Goal: Information Seeking & Learning: Learn about a topic

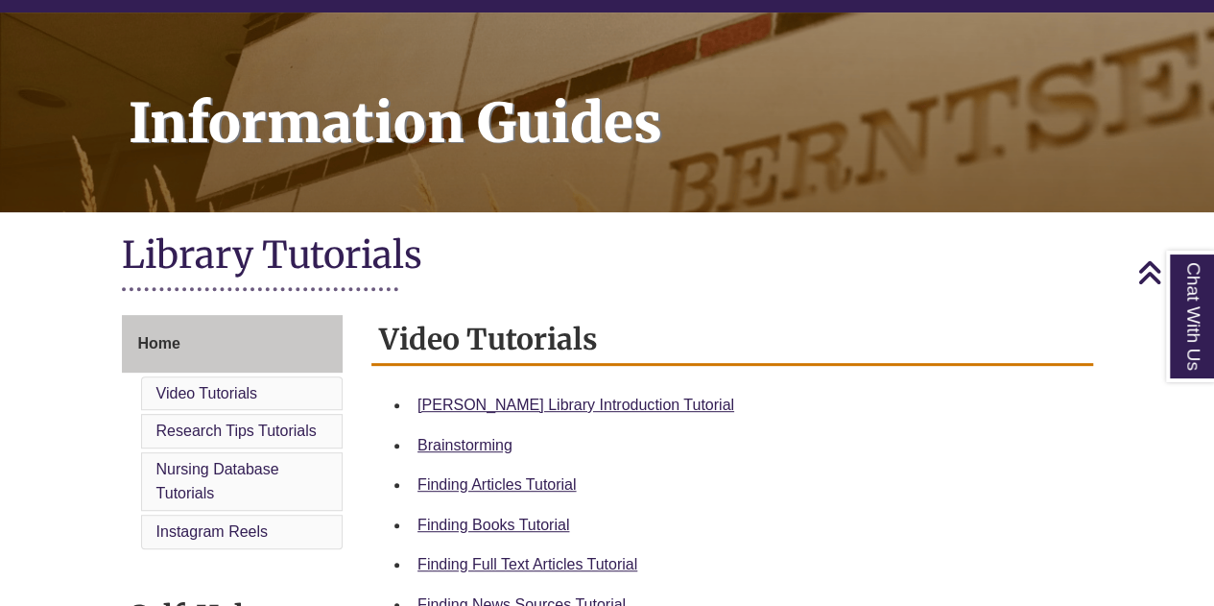
scroll to position [287, 0]
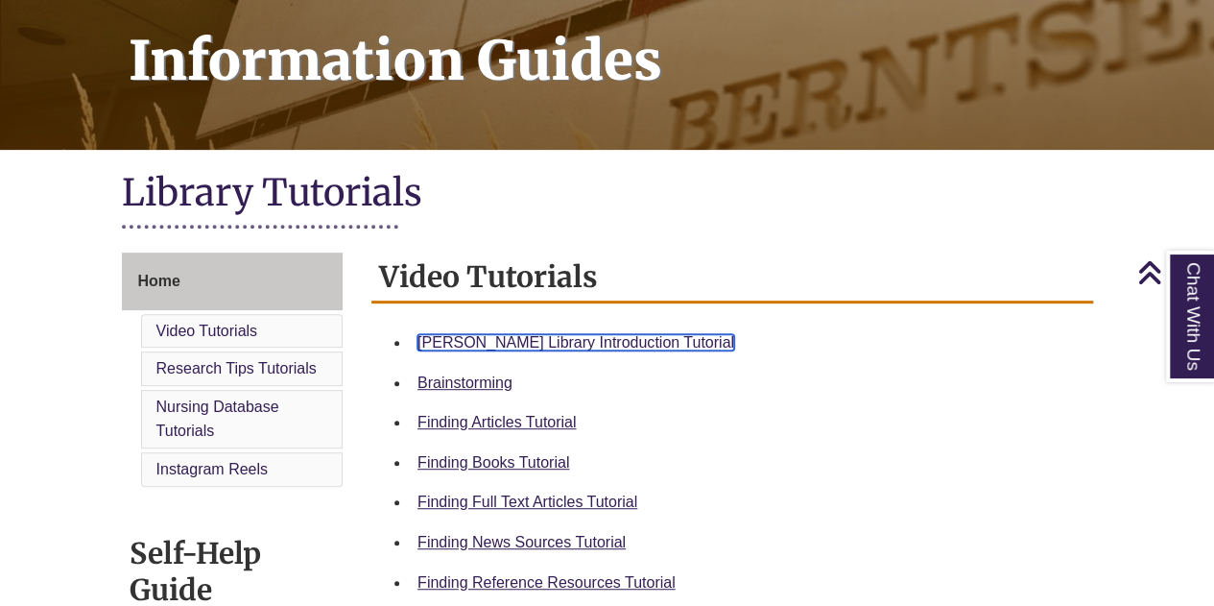
click at [450, 338] on link "Berntsen Library Introduction Tutorial" at bounding box center [576, 342] width 317 height 16
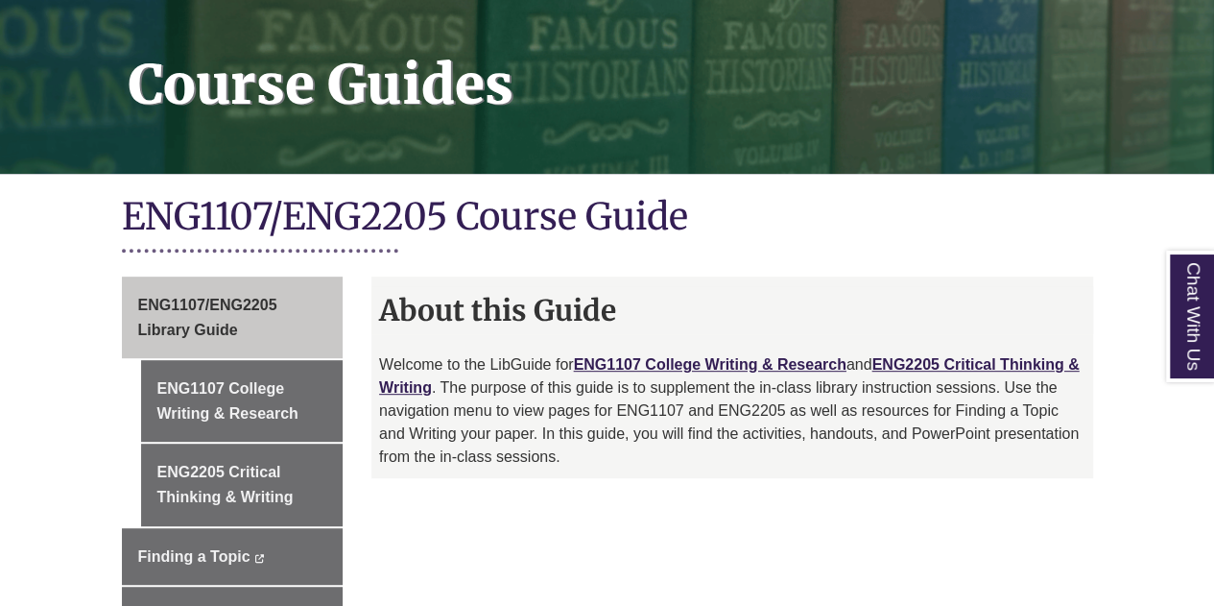
scroll to position [298, 0]
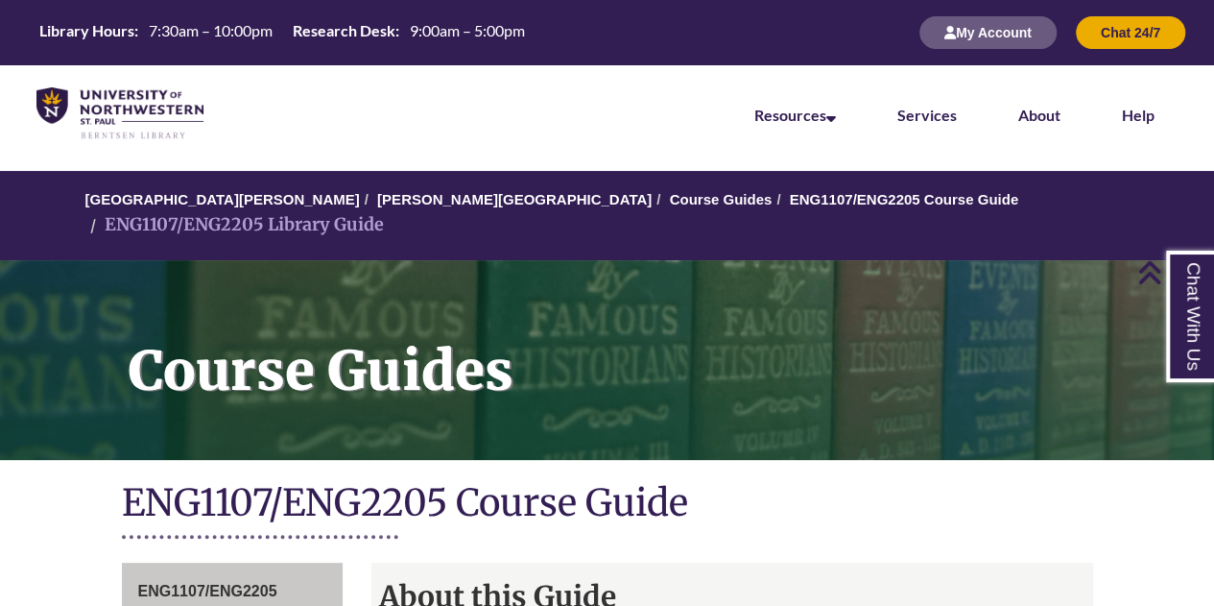
scroll to position [414, 0]
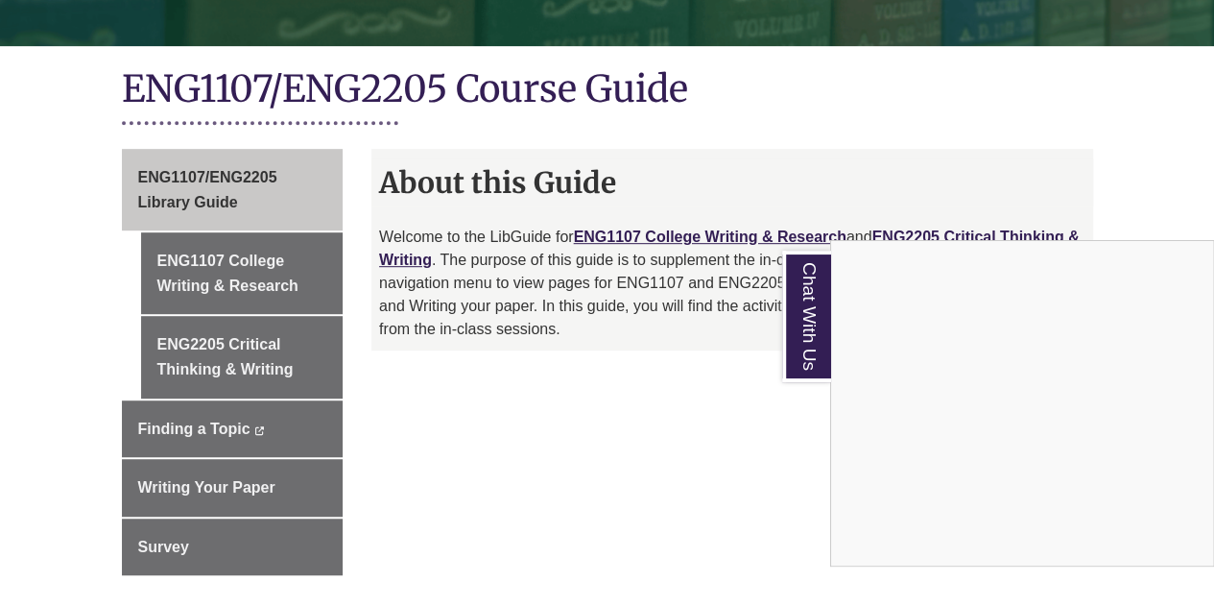
click at [281, 256] on div "Chat With Us" at bounding box center [607, 303] width 1214 height 606
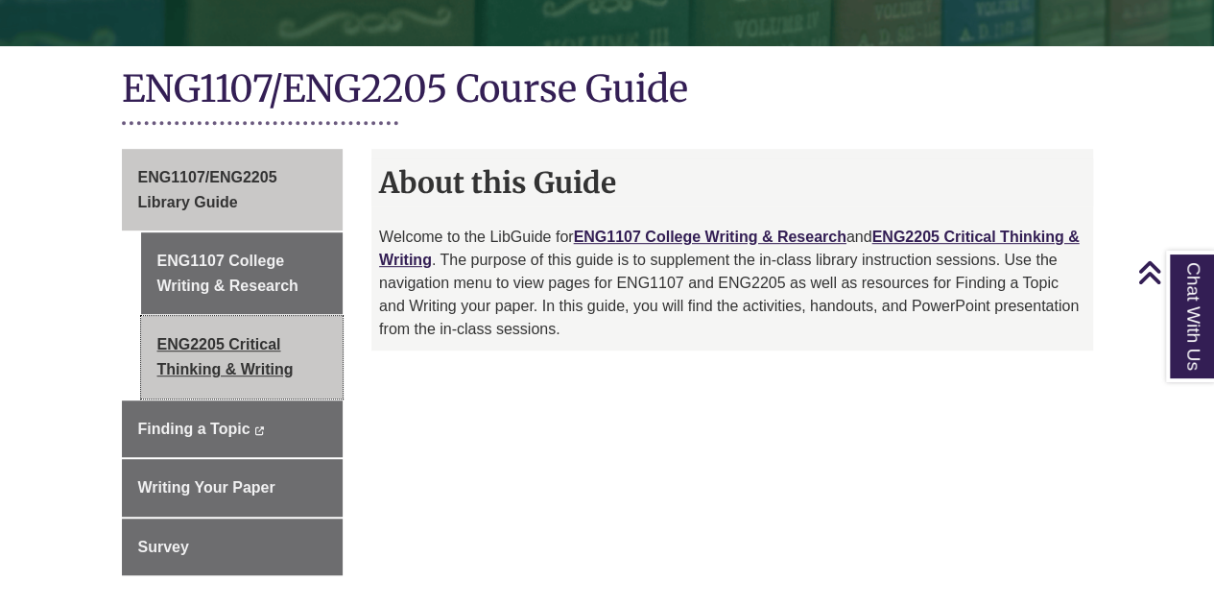
click at [226, 343] on link "ENG2205 Critical Thinking & Writing" at bounding box center [242, 357] width 203 height 82
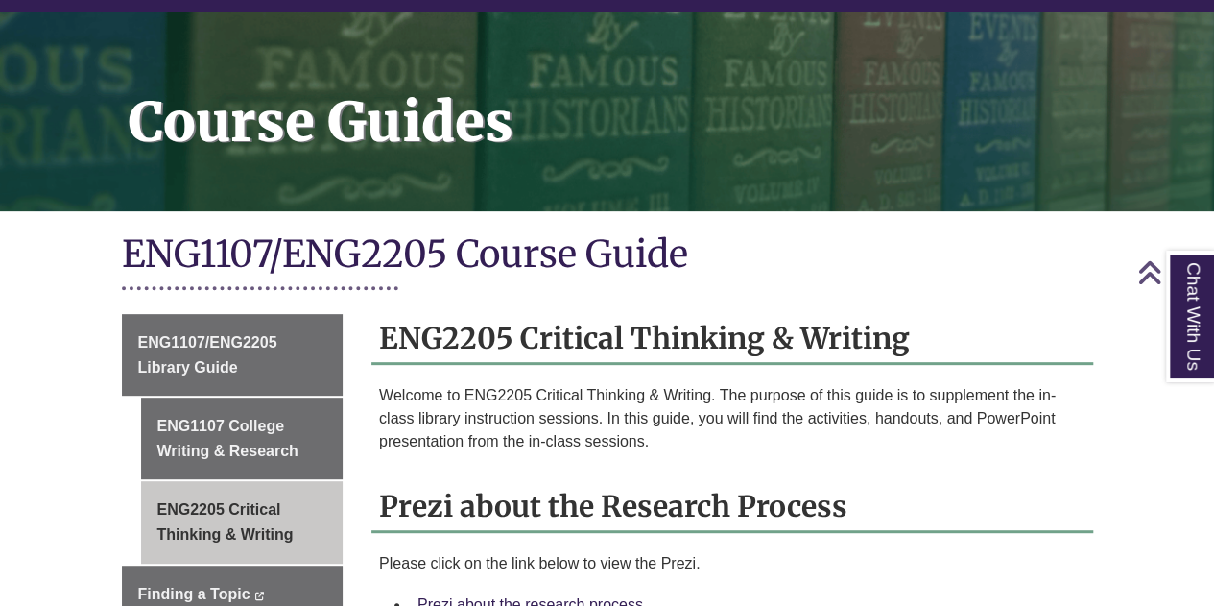
scroll to position [360, 0]
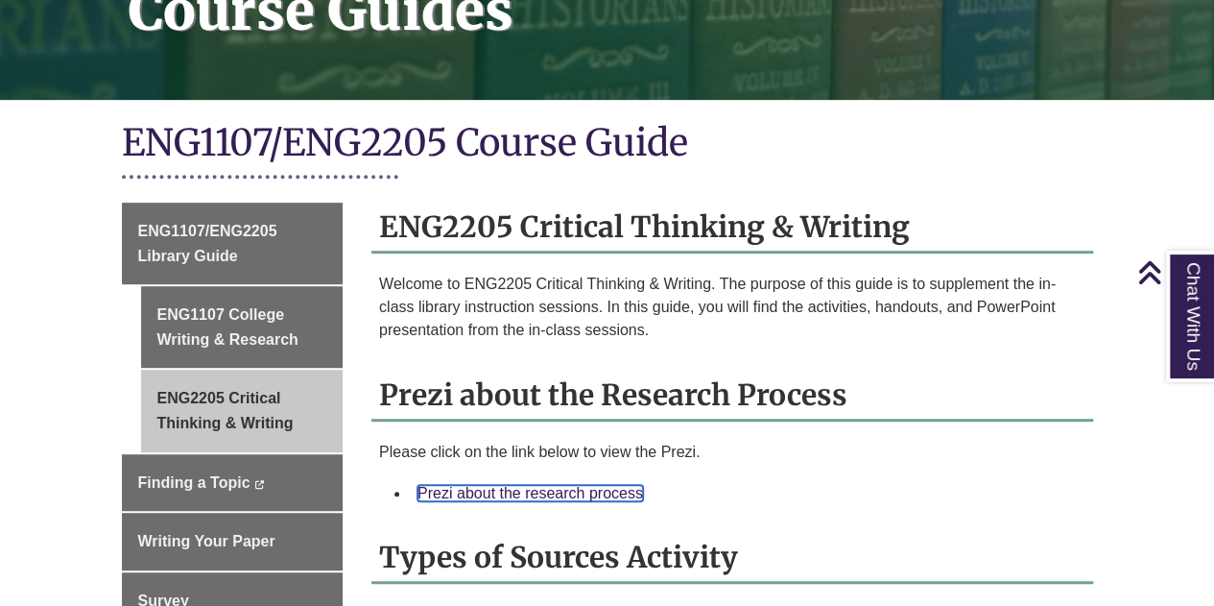
click at [467, 485] on link "Prezi about the research process" at bounding box center [531, 493] width 226 height 16
